Goal: Transaction & Acquisition: Purchase product/service

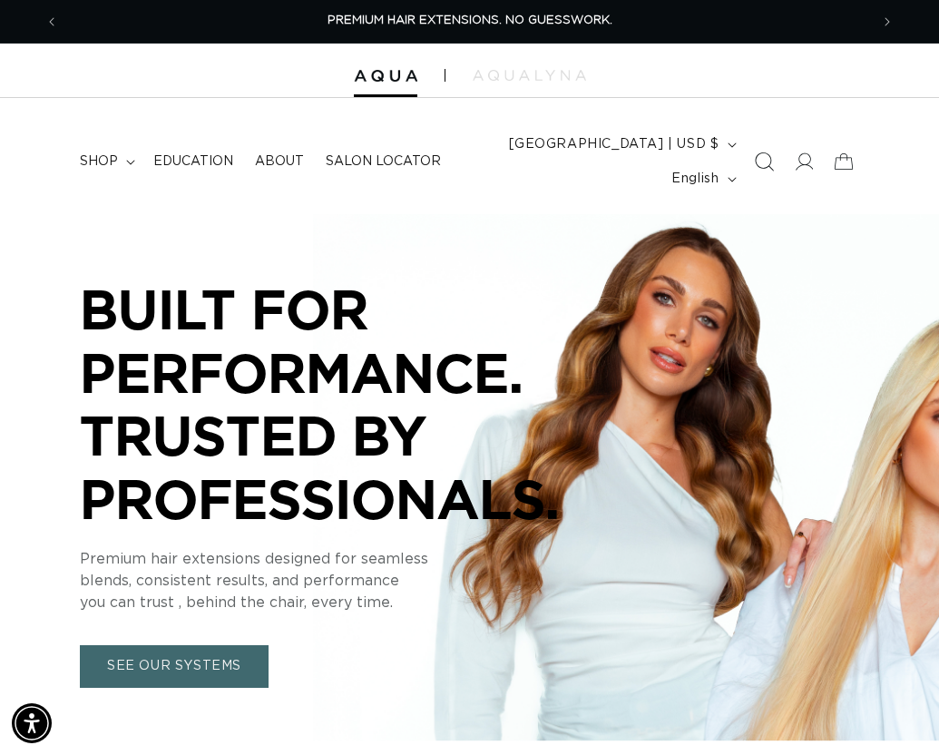
click at [754, 158] on icon "Search" at bounding box center [763, 161] width 19 height 19
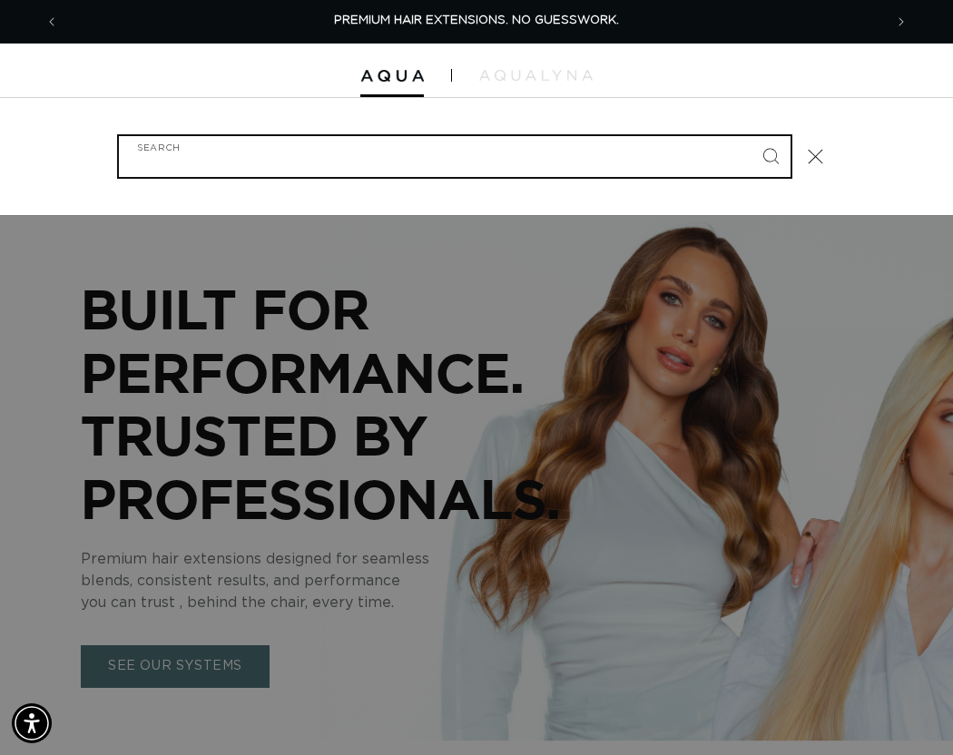
click at [341, 162] on input "Search" at bounding box center [455, 156] width 672 height 41
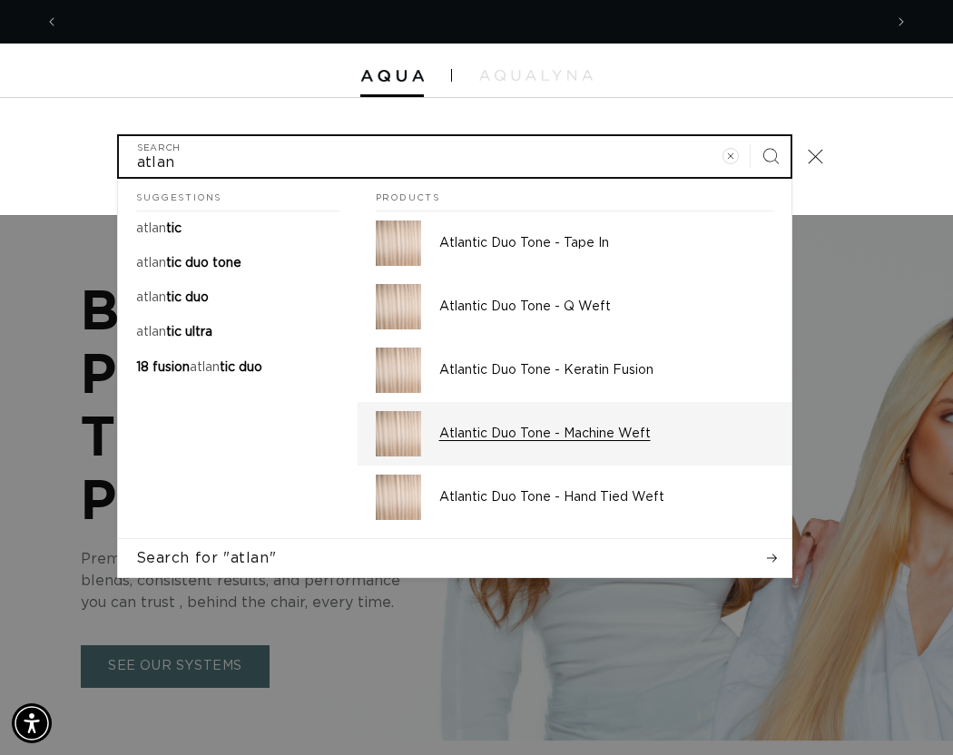
scroll to position [0, 1648]
type input "atlan"
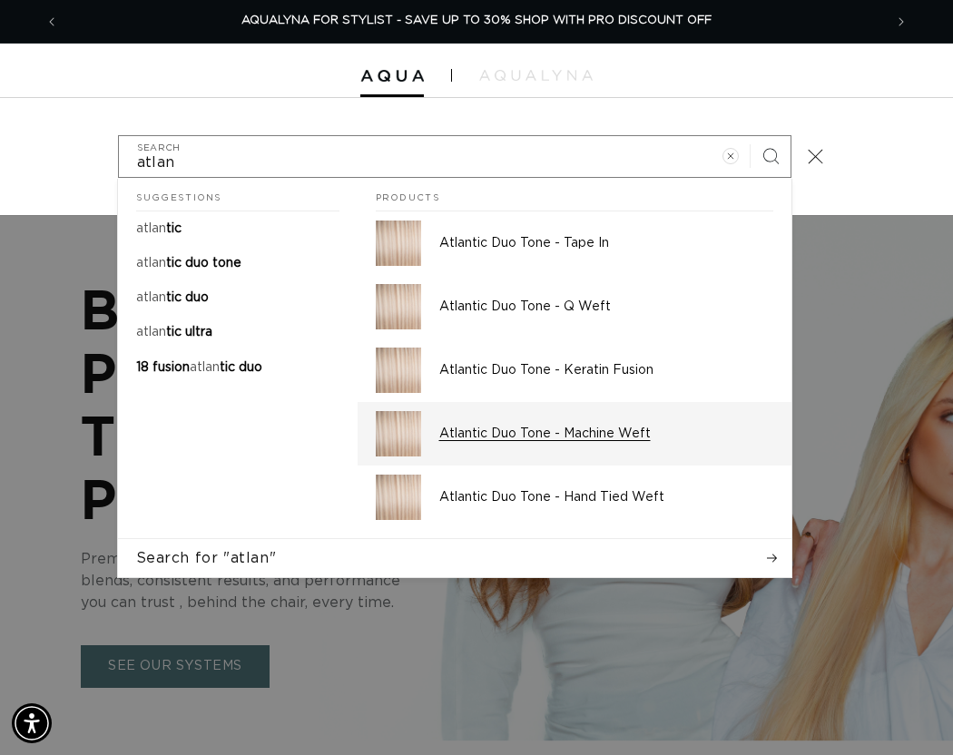
click at [545, 428] on p "Atlantic Duo Tone - Machine Weft" at bounding box center [606, 434] width 334 height 16
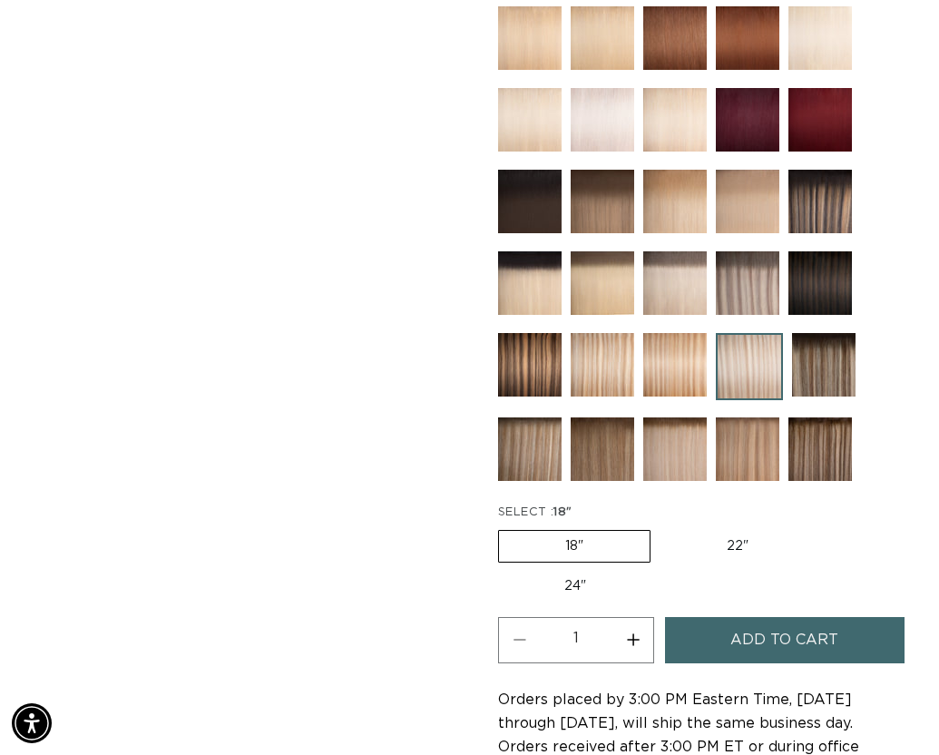
scroll to position [998, 0]
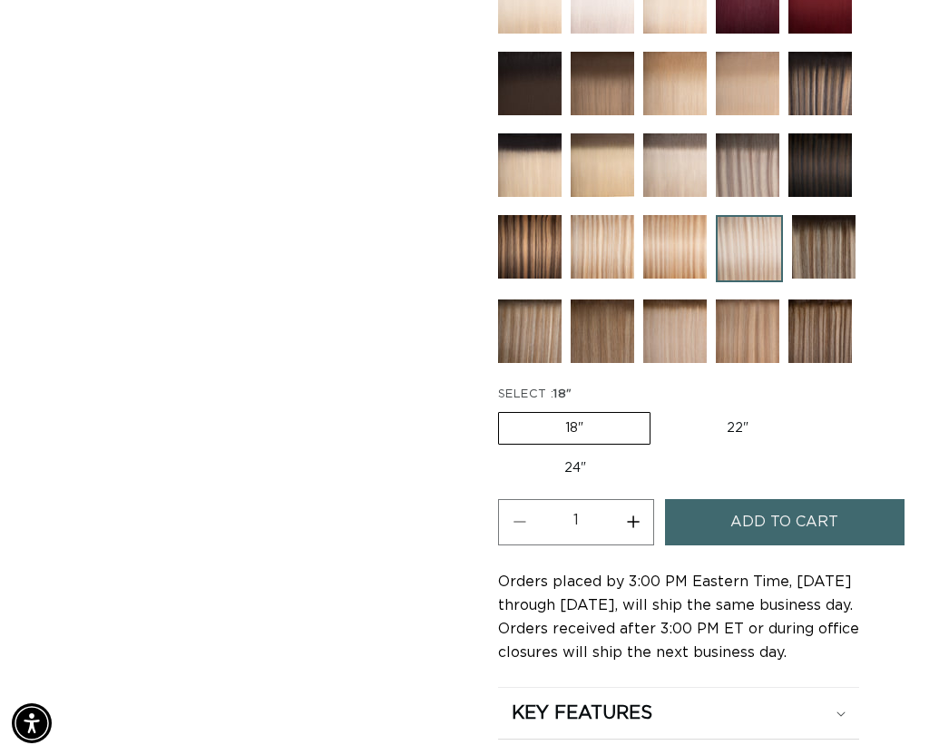
click at [711, 512] on button "Add to cart" at bounding box center [785, 522] width 240 height 46
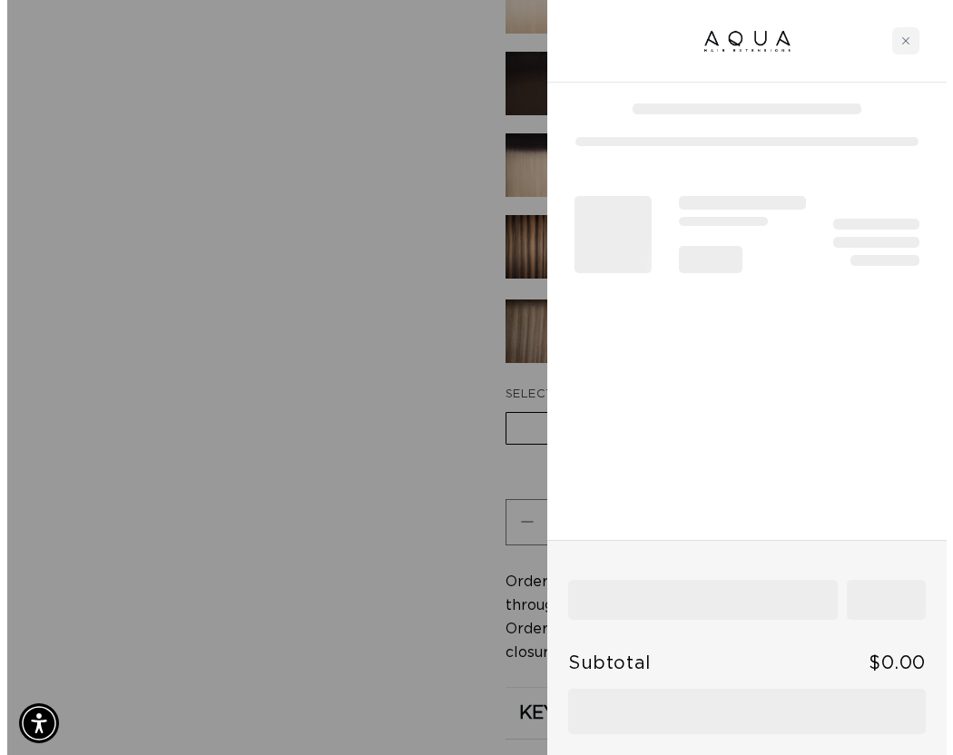
scroll to position [0, 824]
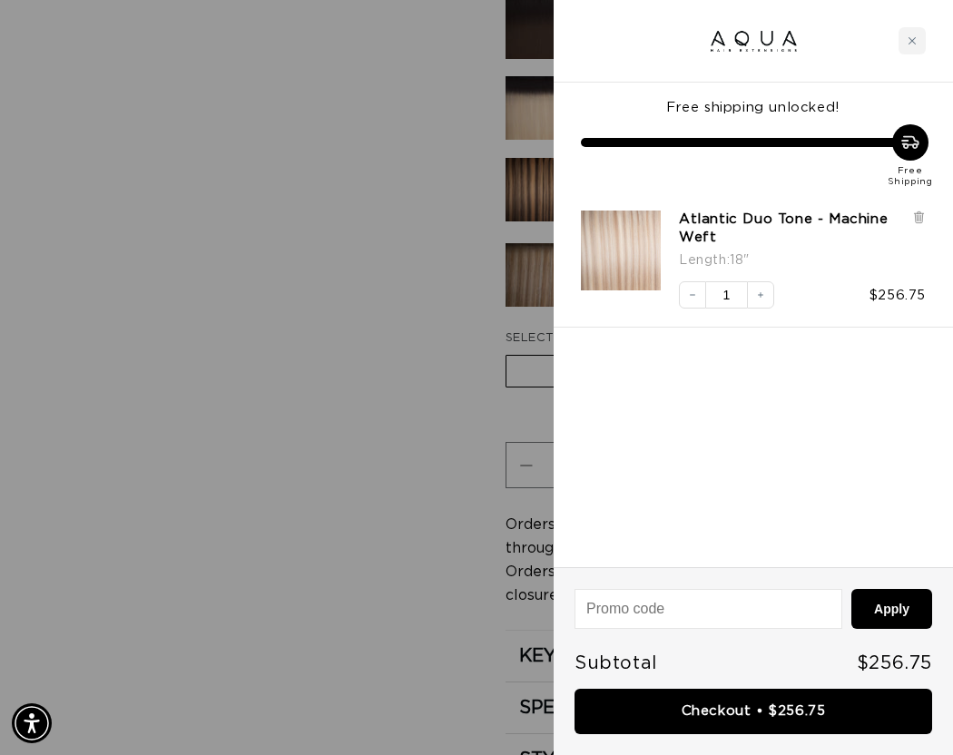
click at [371, 461] on div at bounding box center [476, 377] width 953 height 755
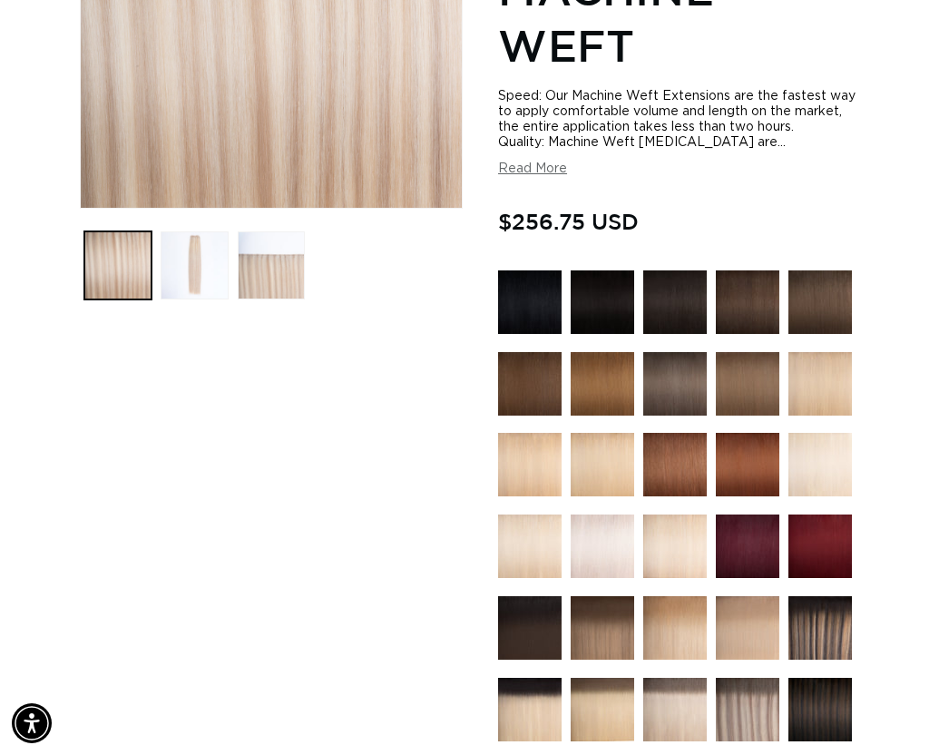
scroll to position [544, 0]
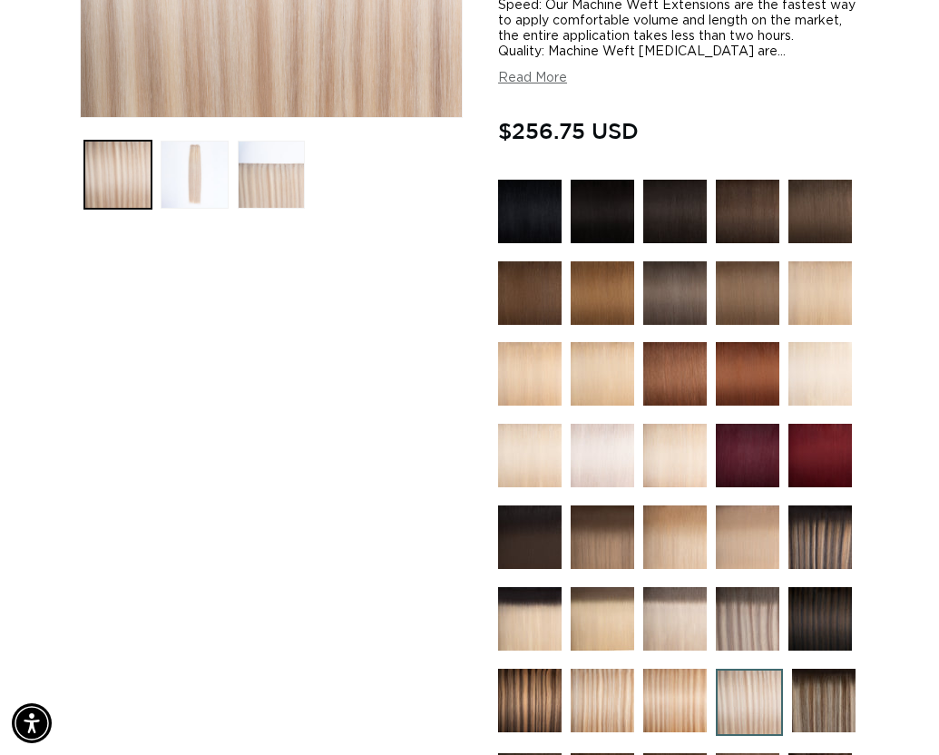
click at [811, 368] on img at bounding box center [821, 374] width 64 height 64
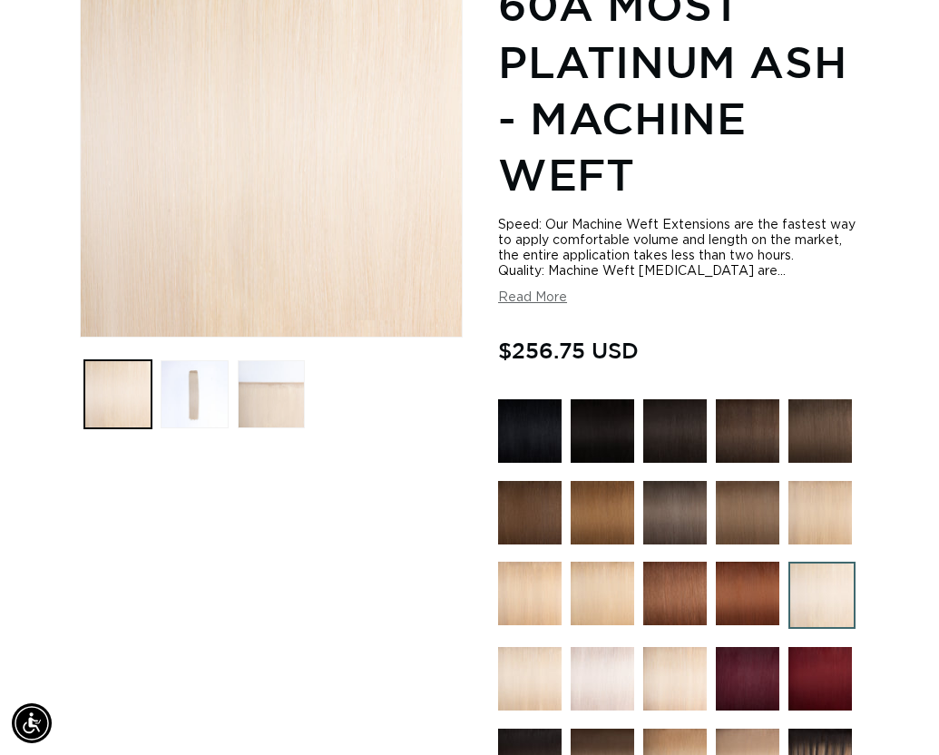
scroll to position [363, 0]
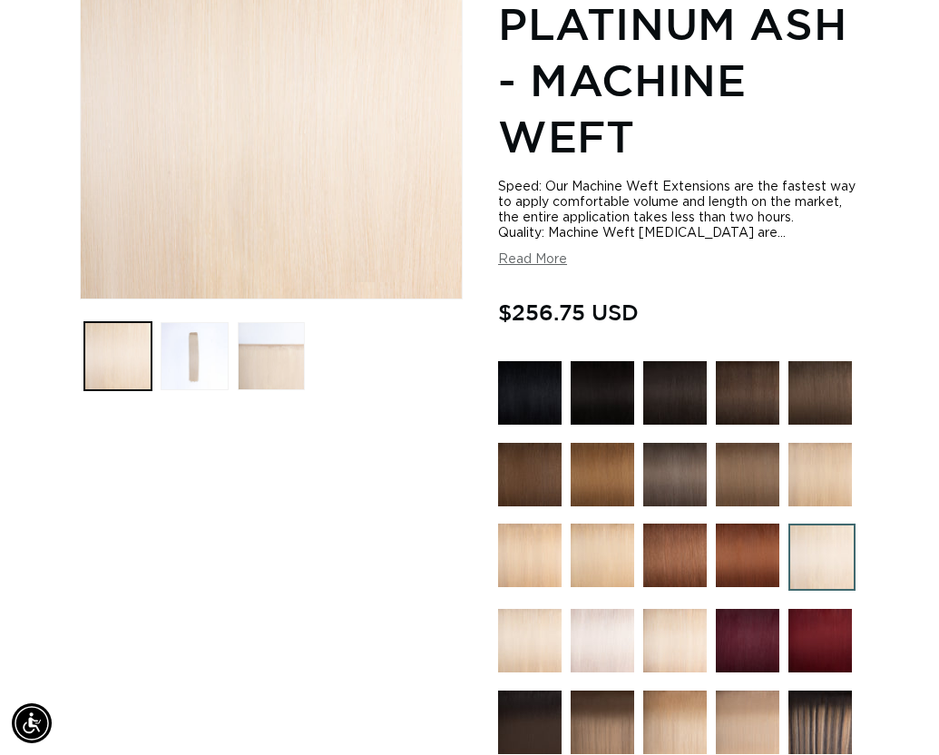
click at [540, 648] on img at bounding box center [530, 641] width 64 height 64
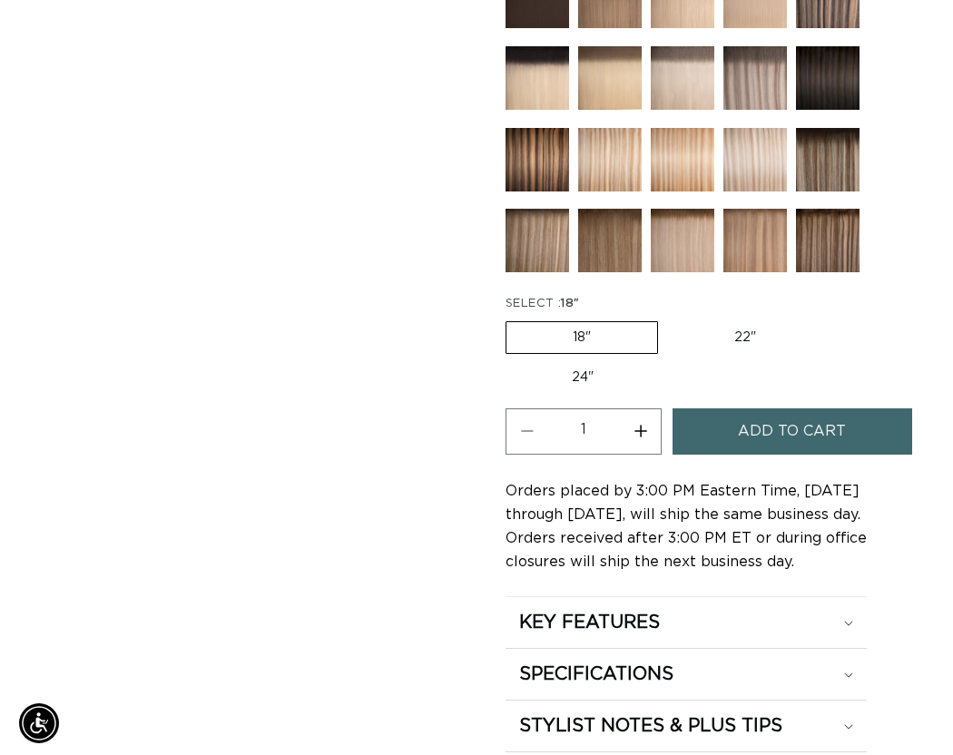
scroll to position [0, 810]
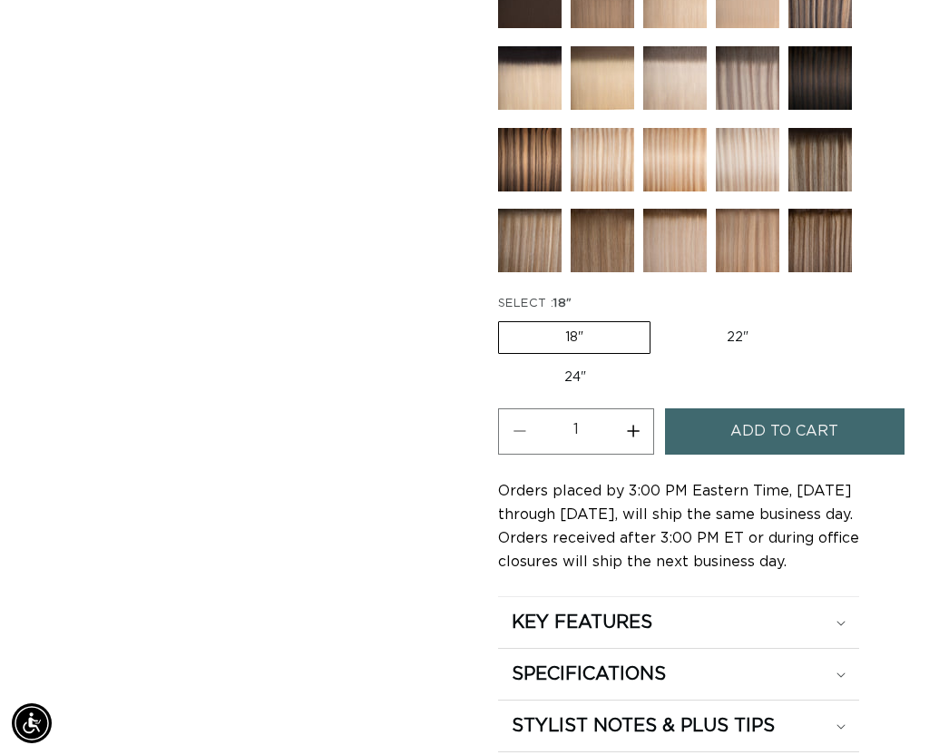
click at [721, 337] on label "22" Variant sold out or unavailable" at bounding box center [738, 337] width 154 height 31
click at [661, 319] on input "22" Variant sold out or unavailable" at bounding box center [660, 318] width 1 height 1
radio input "true"
click at [766, 425] on span "Add to cart" at bounding box center [784, 431] width 108 height 46
